Goal: Task Accomplishment & Management: Manage account settings

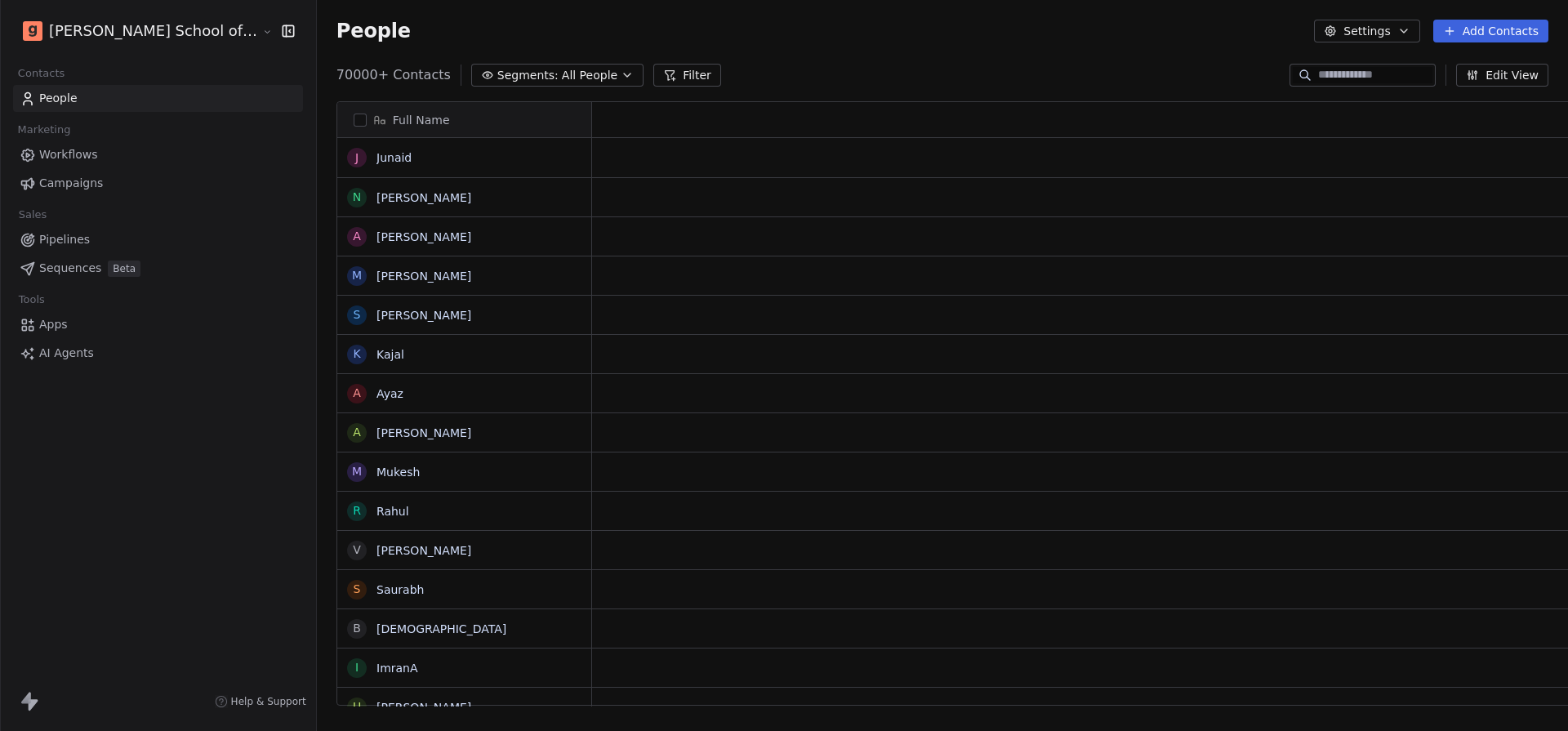
scroll to position [1, 1]
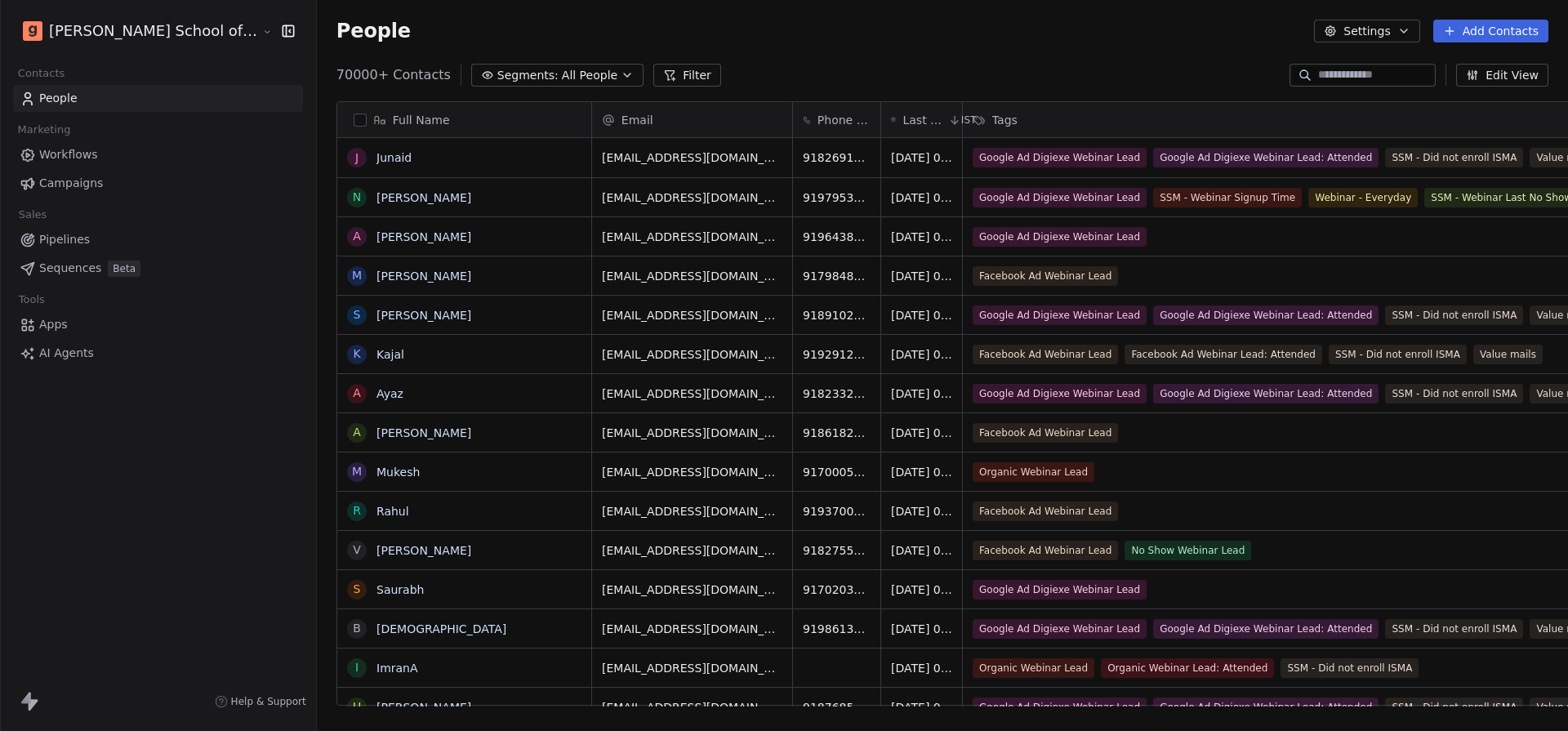
click at [111, 176] on link "Campaigns" at bounding box center [157, 183] width 290 height 27
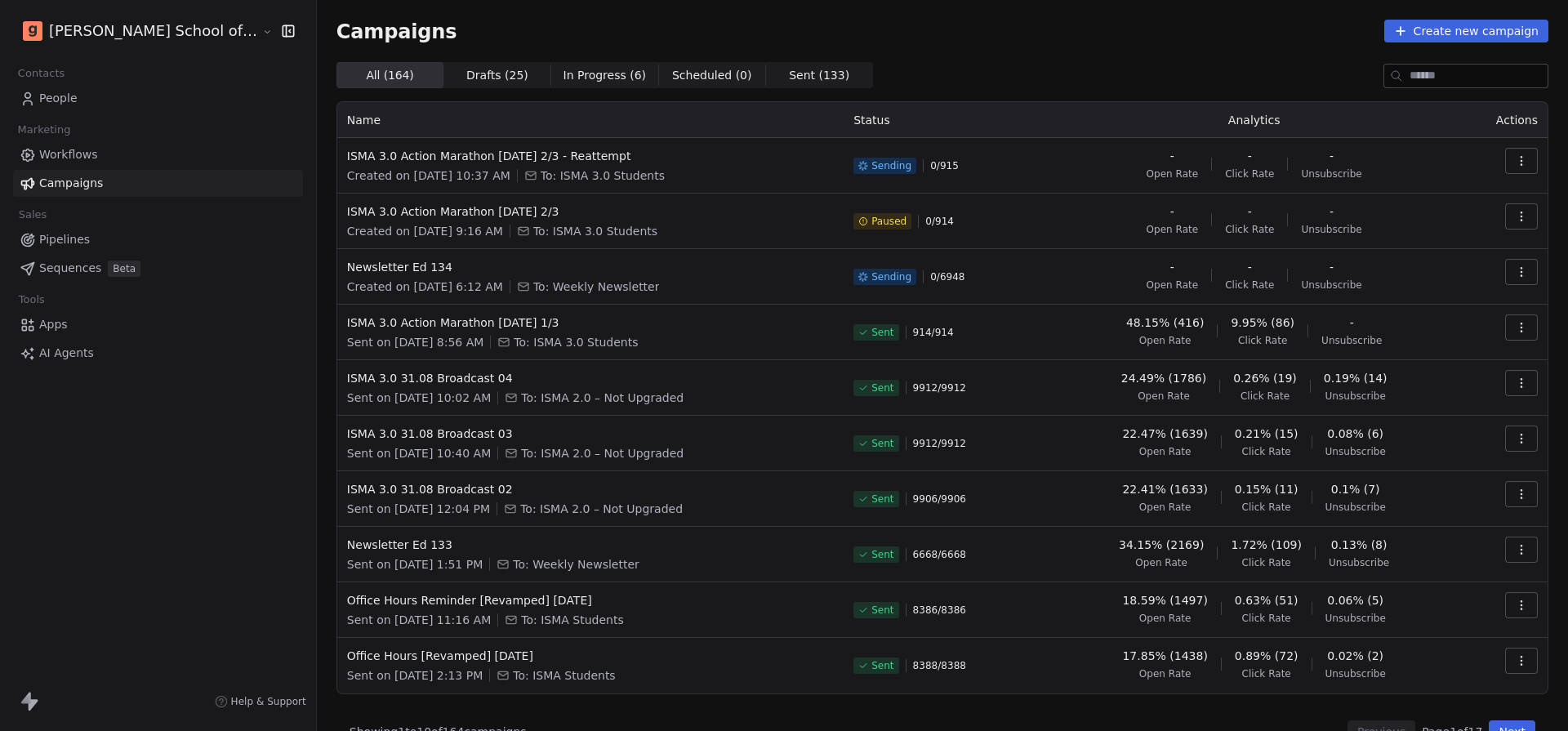
click at [180, 12] on div "[PERSON_NAME] School of Finance LLP" at bounding box center [158, 31] width 317 height 62
click at [178, 32] on html "[PERSON_NAME] School of Finance LLP Contacts People Marketing Workflows Campaig…" at bounding box center [784, 365] width 1568 height 731
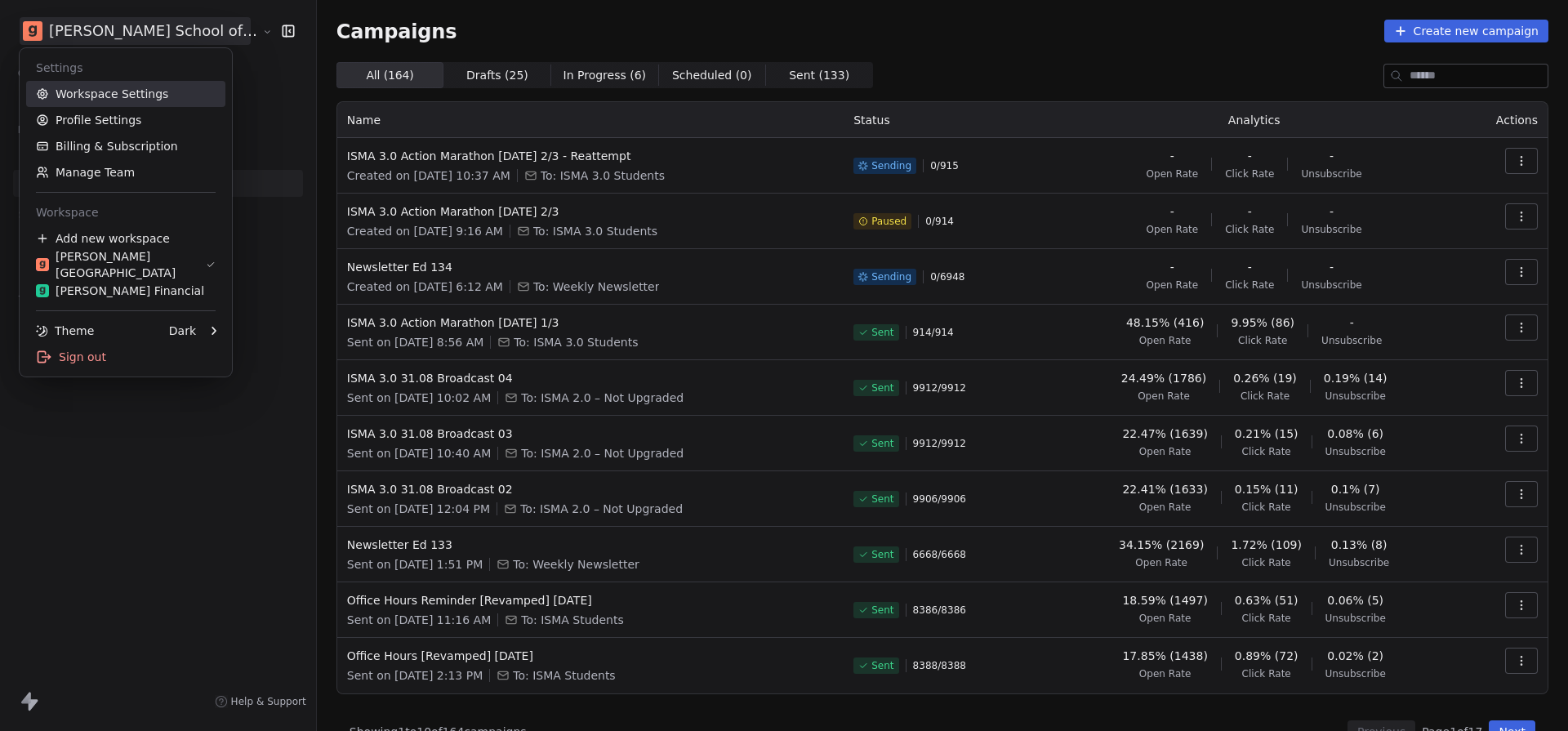
click at [155, 92] on link "Workspace Settings" at bounding box center [125, 94] width 199 height 26
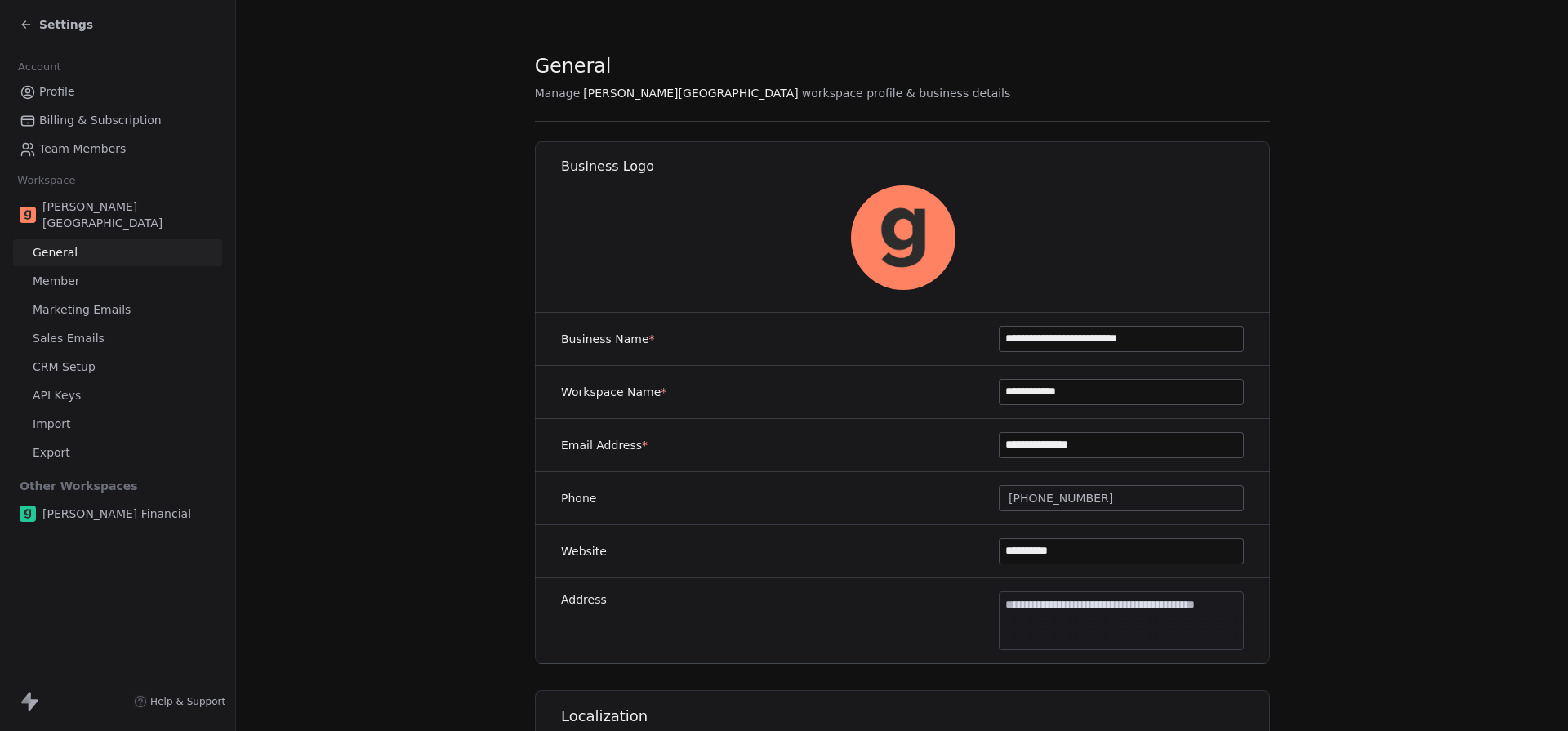
click at [129, 297] on link "Marketing Emails" at bounding box center [117, 310] width 209 height 27
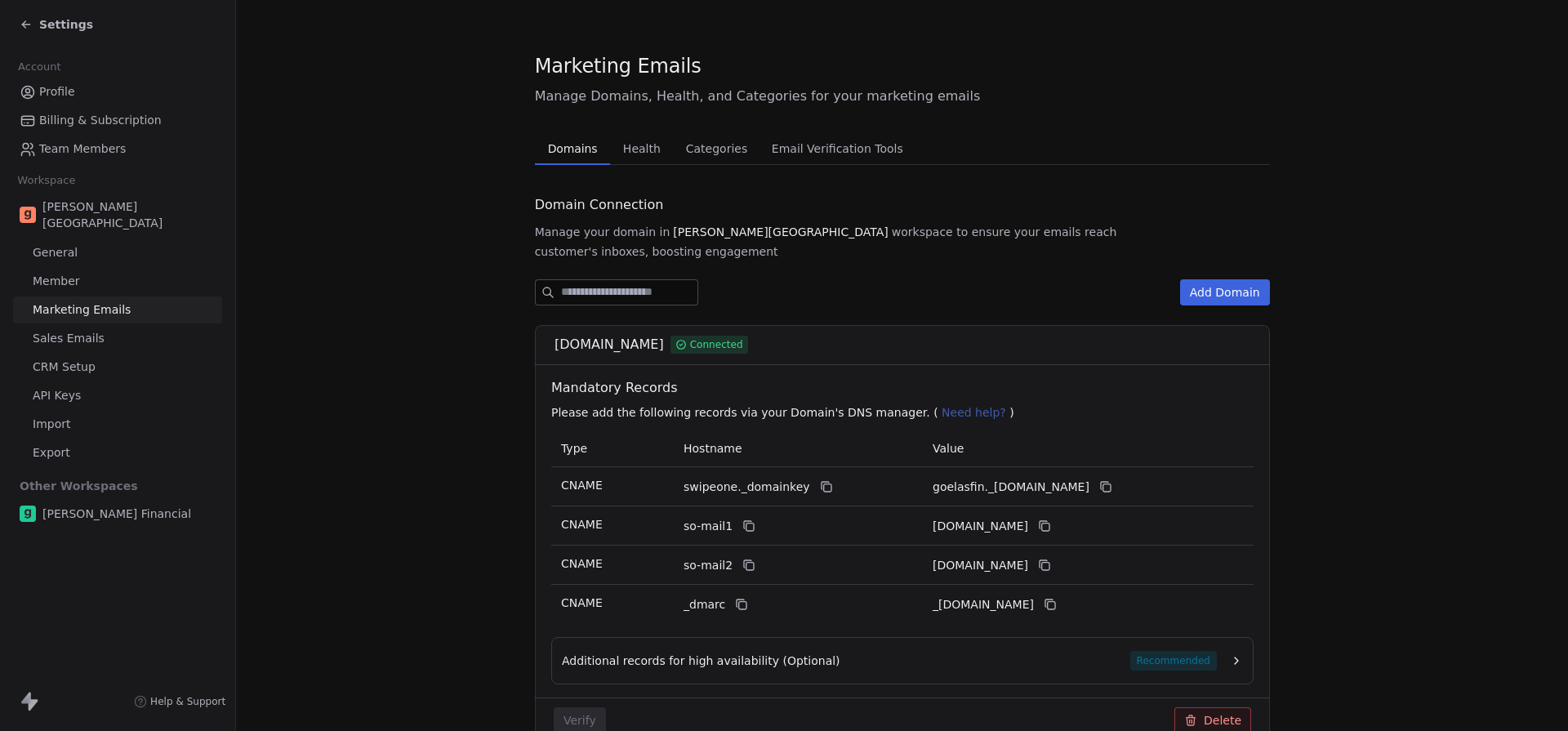
click at [626, 147] on span "Health" at bounding box center [641, 148] width 50 height 23
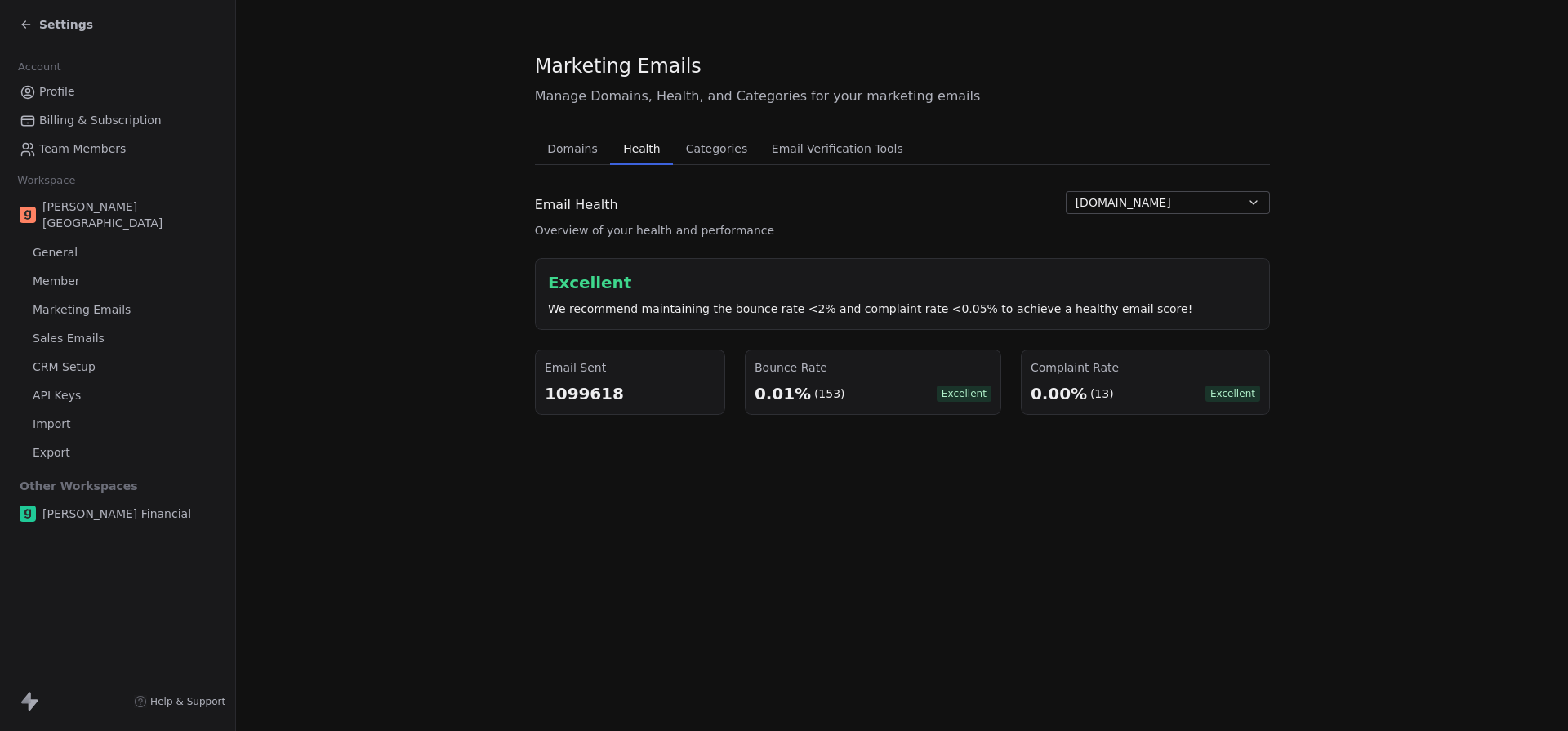
click at [49, 17] on span "Settings" at bounding box center [66, 25] width 53 height 17
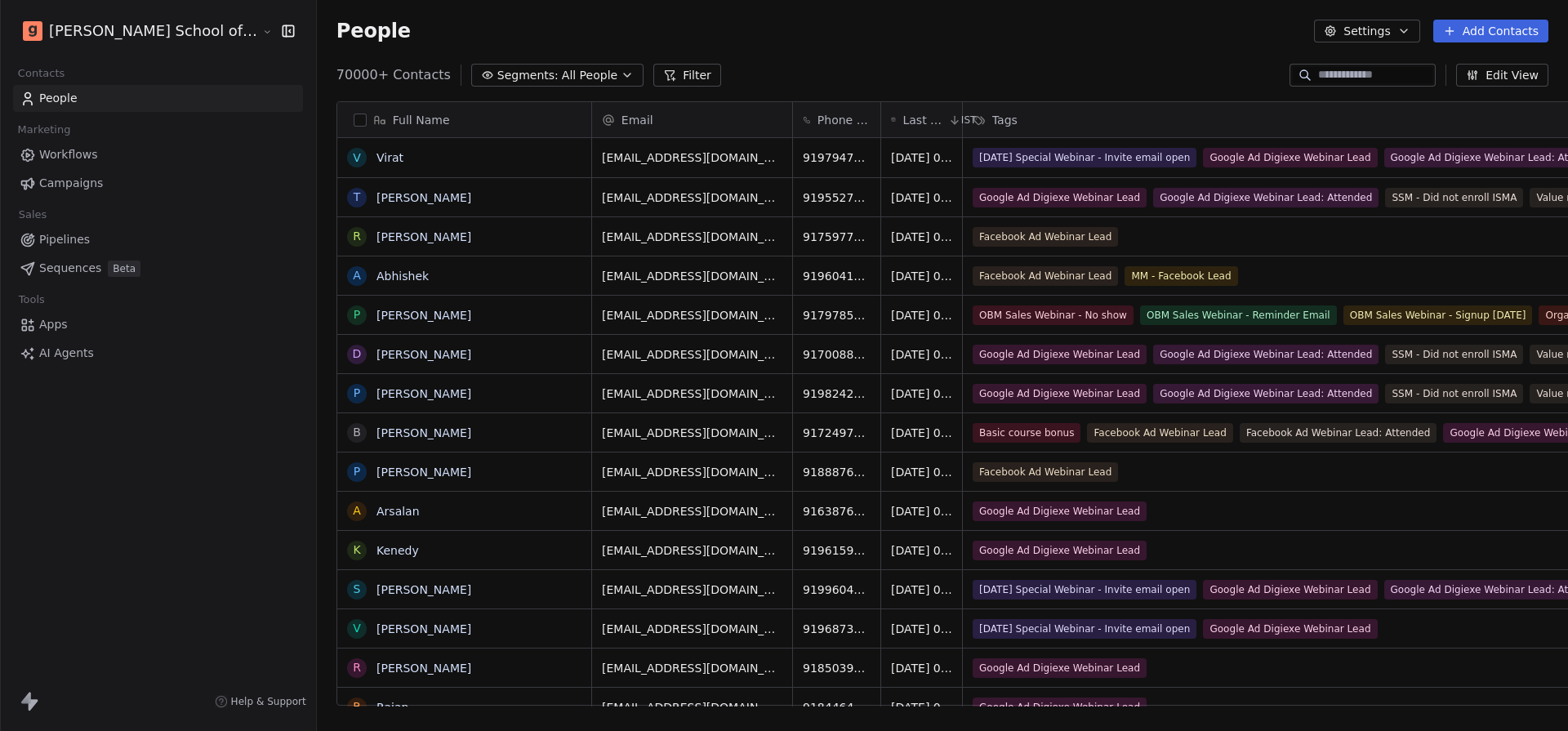
scroll to position [643, 1315]
click at [112, 180] on link "Campaigns" at bounding box center [157, 183] width 290 height 27
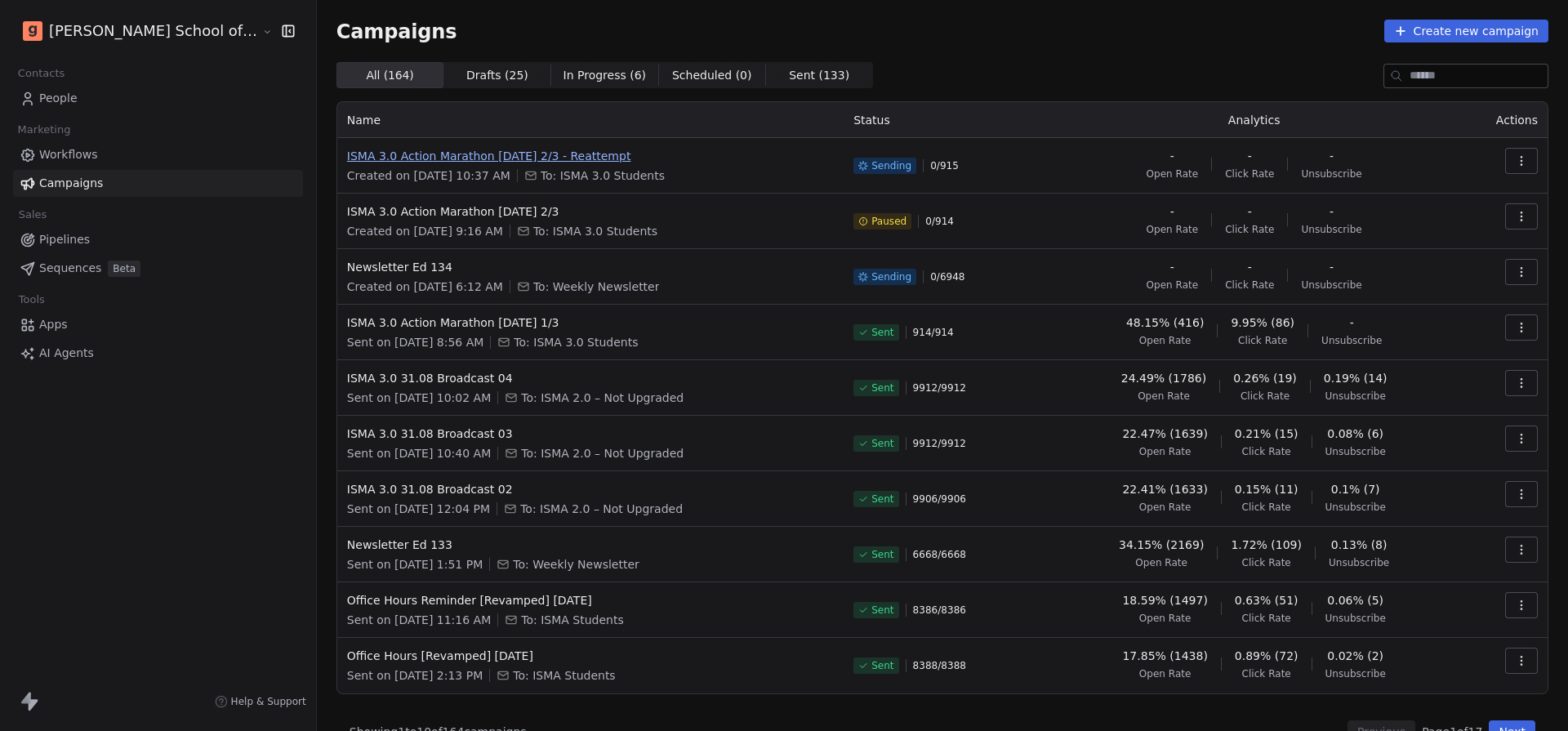
click at [515, 159] on span "ISMA 3.0 Action Marathon [DATE] 2/3 - Reattempt" at bounding box center [591, 155] width 487 height 17
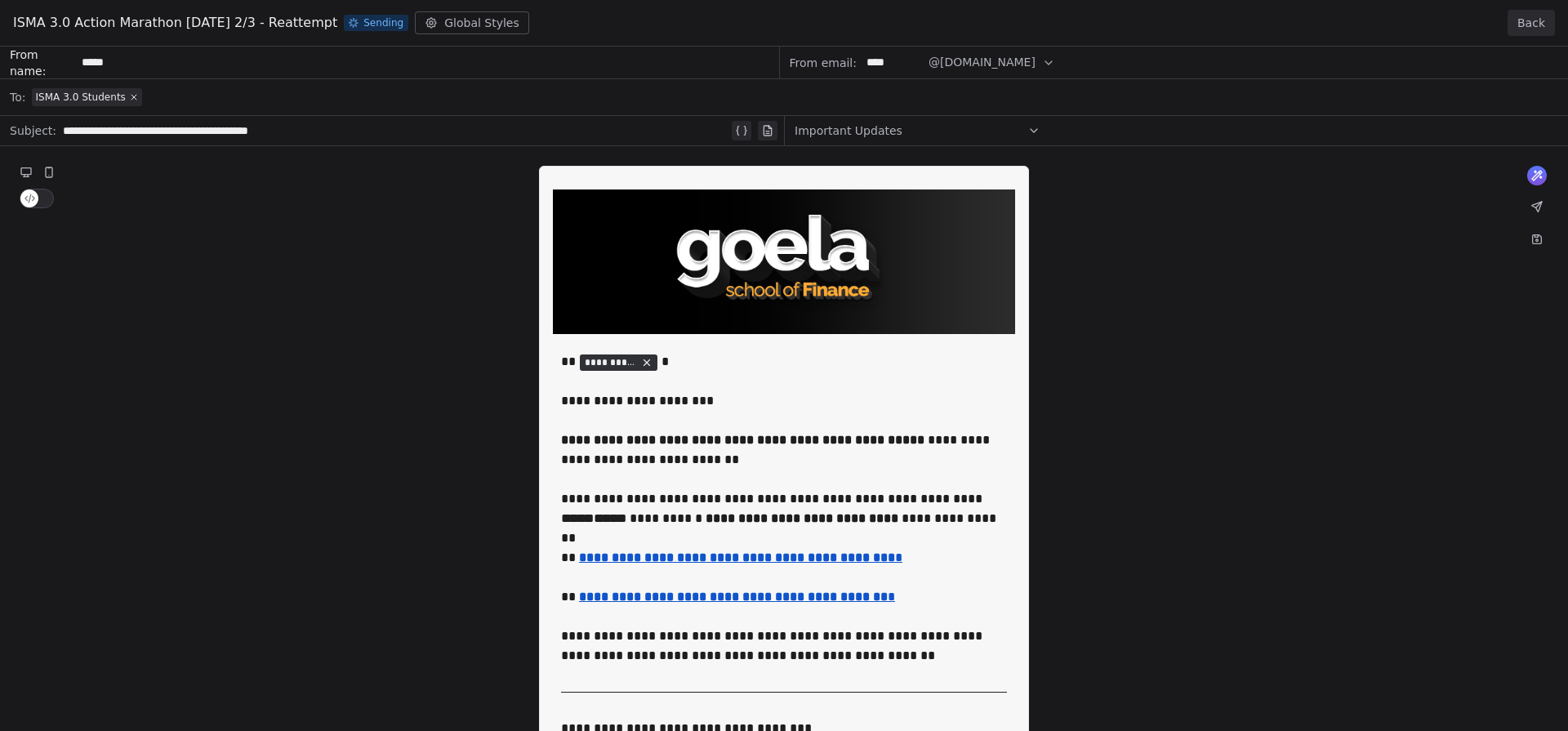
drag, startPoint x: 60, startPoint y: 131, endPoint x: 317, endPoint y: 129, distance: 257.0
drag, startPoint x: 317, startPoint y: 129, endPoint x: 98, endPoint y: 130, distance: 219.0
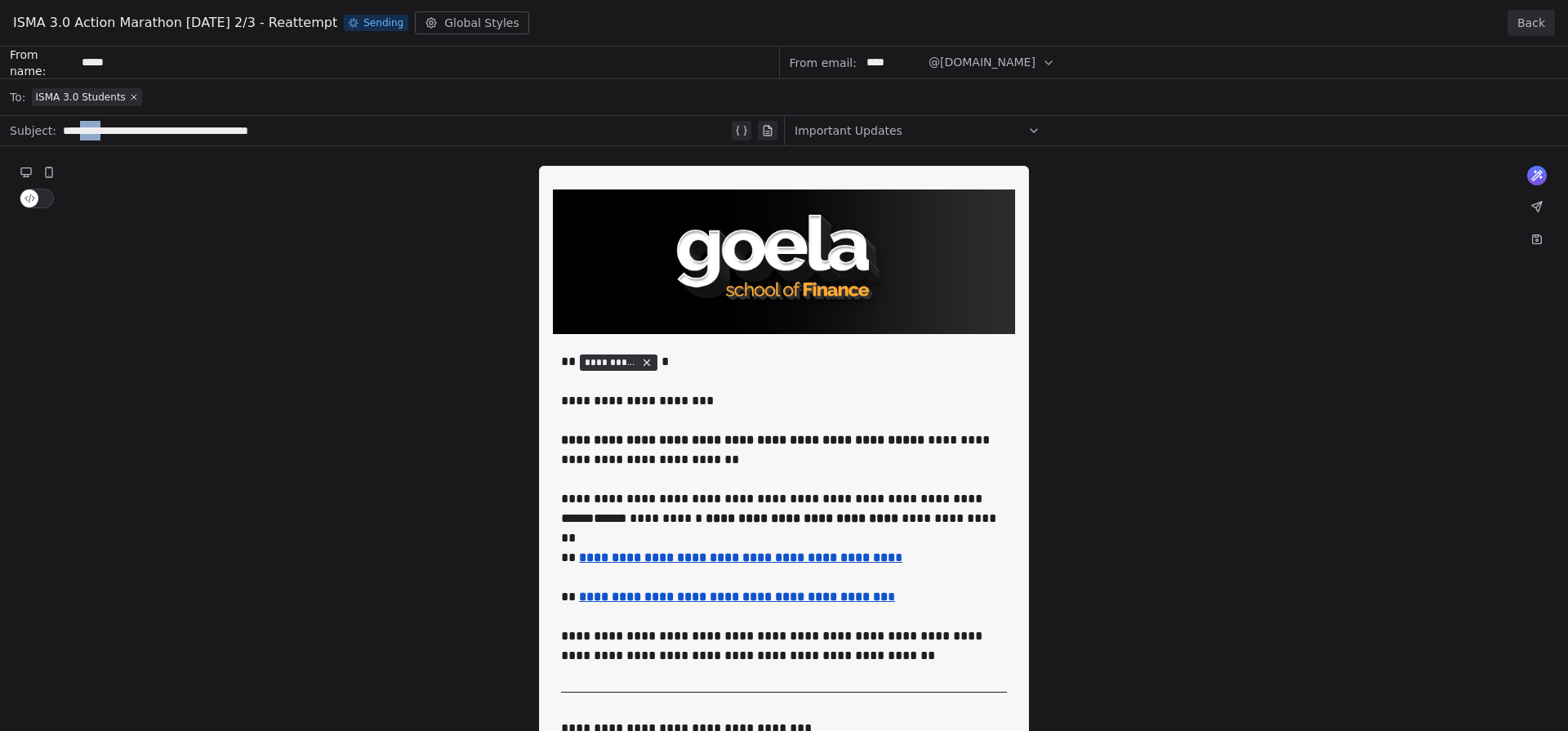
copy div "**********"
click at [1522, 25] on button "Back" at bounding box center [1531, 23] width 47 height 26
